Goal: Find specific page/section: Find specific page/section

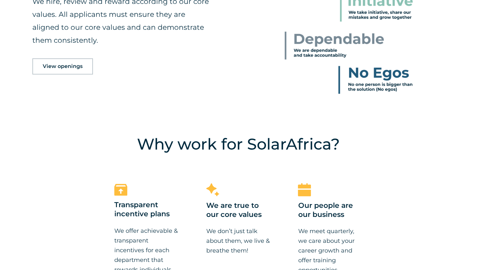
scroll to position [408, 0]
click at [75, 69] on link "View openings" at bounding box center [62, 66] width 61 height 16
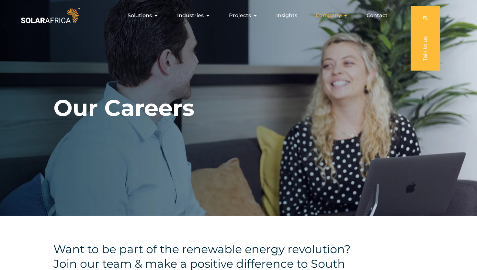
click at [347, 17] on icon "Menu" at bounding box center [345, 15] width 5 height 5
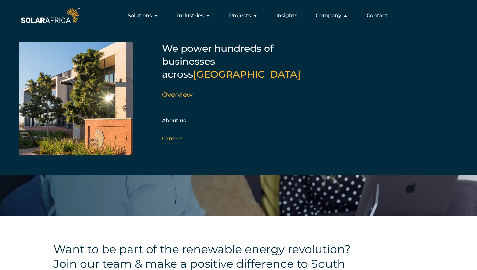
click at [173, 135] on link "Careers" at bounding box center [172, 138] width 20 height 6
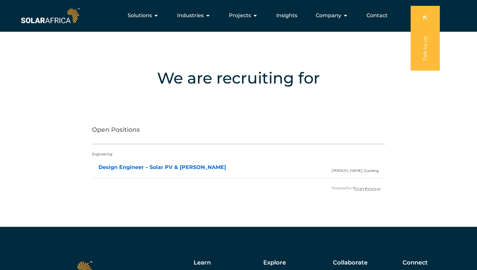
scroll to position [1246, 0]
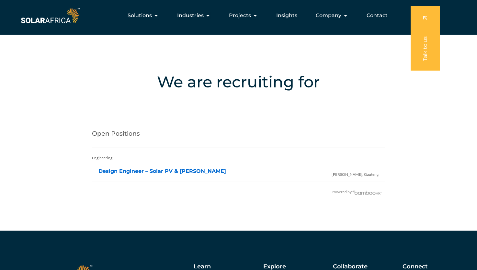
click at [113, 132] on h2 "Open Positions" at bounding box center [238, 135] width 293 height 26
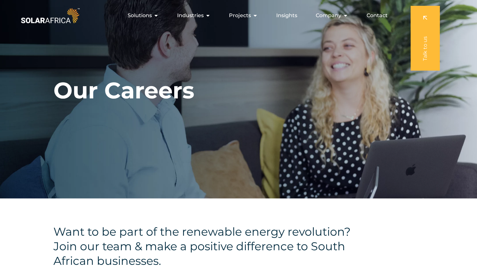
scroll to position [0, 0]
